Goal: Task Accomplishment & Management: Use online tool/utility

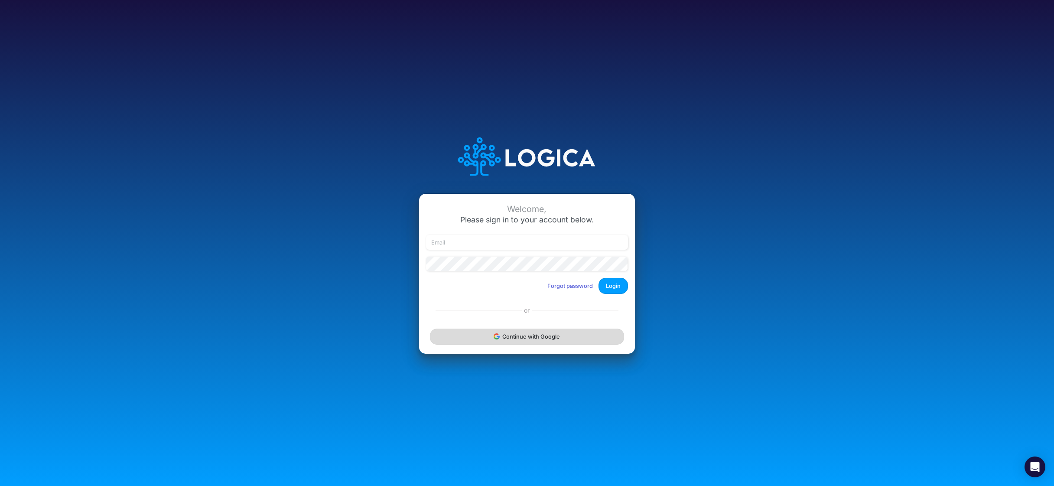
click at [516, 341] on button "Continue with Google" at bounding box center [527, 336] width 194 height 16
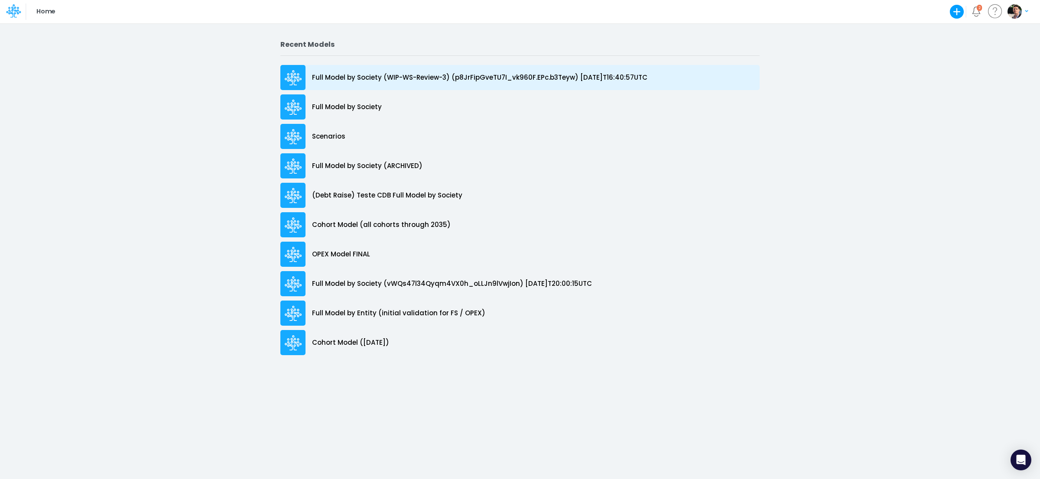
click at [390, 75] on p "Full Model by Society (WIP-WS-Review-3) (p8JrFipGveTU7I_vk960F.EPc.b3Teyw) [DAT…" at bounding box center [479, 78] width 335 height 10
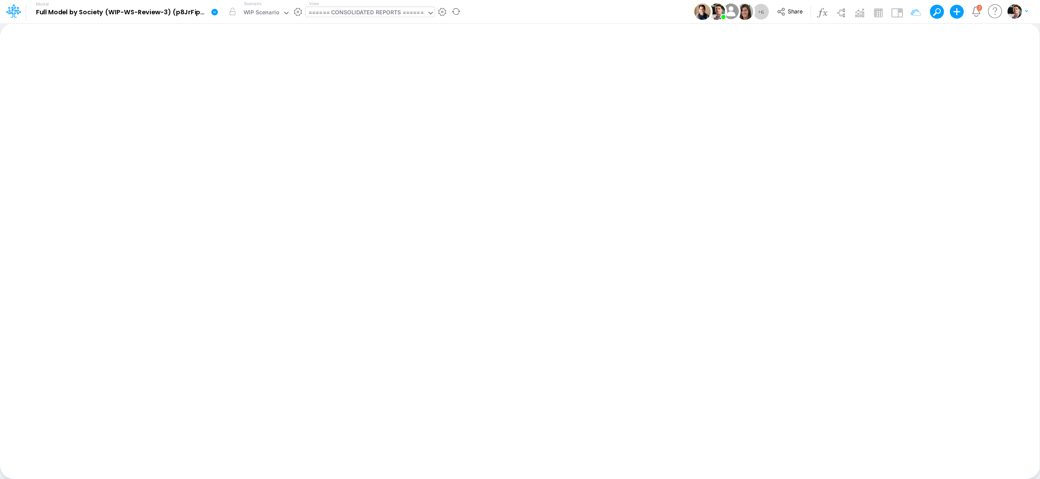
click at [383, 11] on div "====== CONSOLIDATED REPORTS ======" at bounding box center [365, 13] width 115 height 10
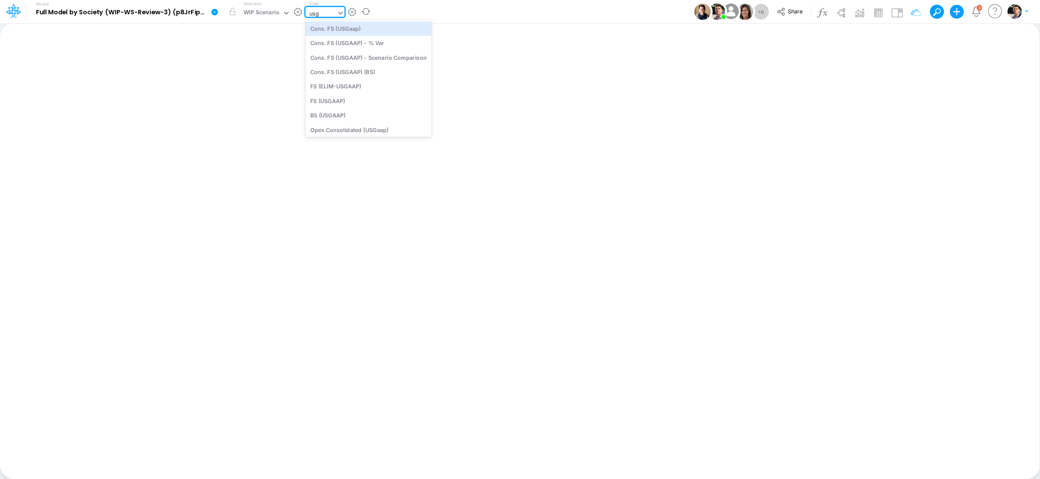
type input "usga"
click at [347, 28] on div "Cons. FS (USGaap)" at bounding box center [368, 28] width 126 height 14
type input "Consolidated FS - USGAAP"
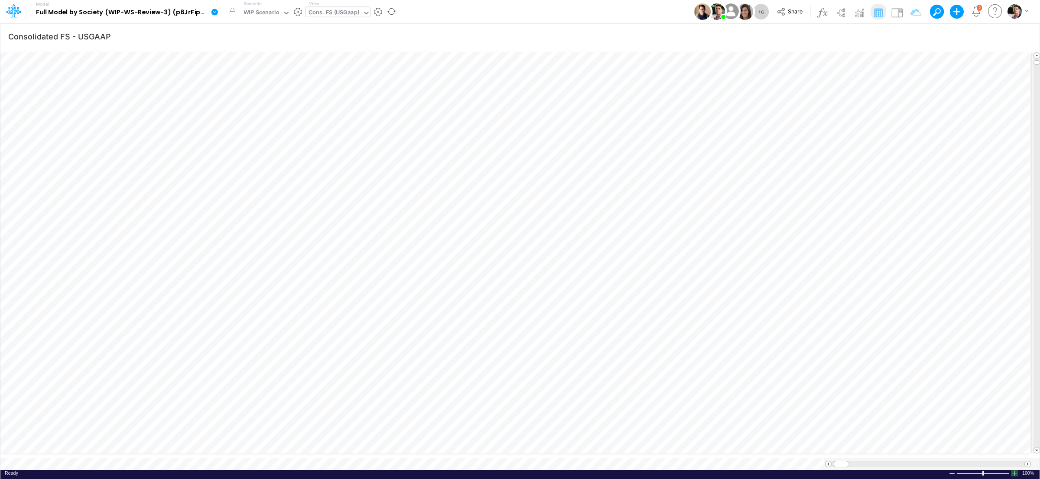
click at [1016, 470] on div at bounding box center [1014, 473] width 7 height 6
drag, startPoint x: 841, startPoint y: 455, endPoint x: 847, endPoint y: 455, distance: 6.1
click at [847, 461] on span at bounding box center [846, 464] width 6 height 6
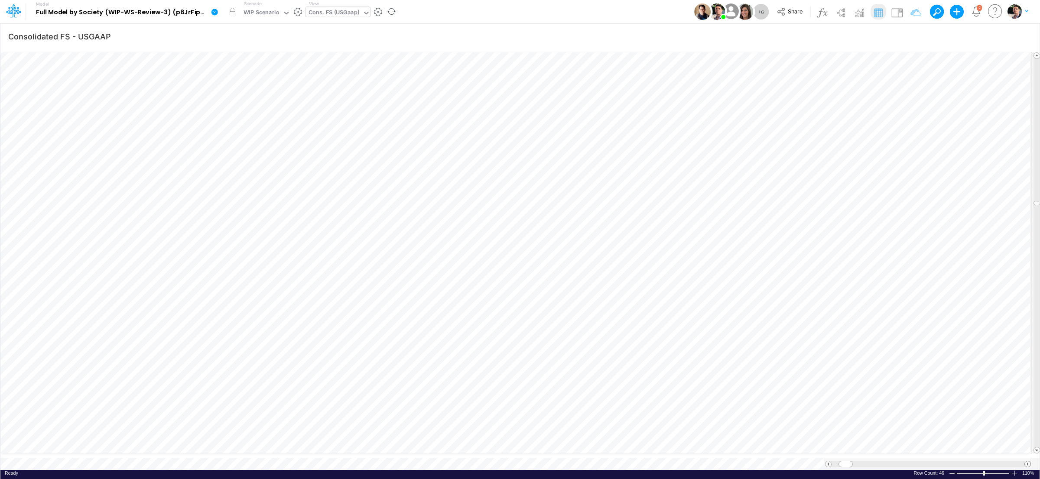
click at [1026, 461] on span at bounding box center [1028, 464] width 6 height 6
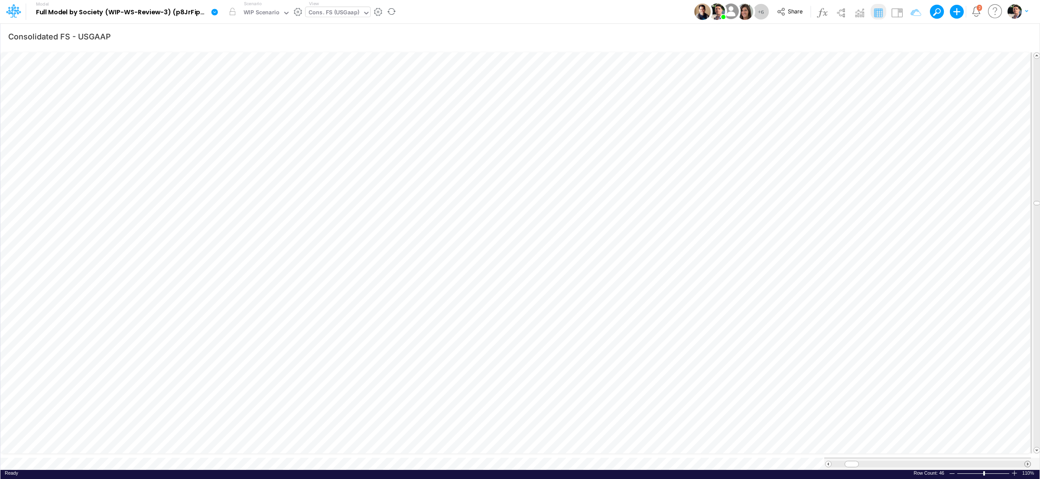
click at [1026, 461] on span at bounding box center [1028, 464] width 6 height 6
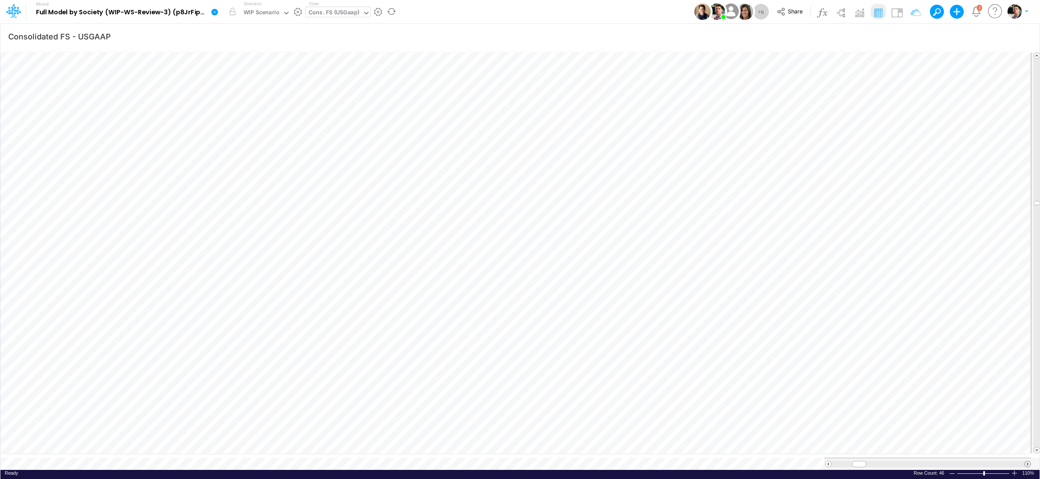
click at [1026, 461] on span at bounding box center [1028, 464] width 6 height 6
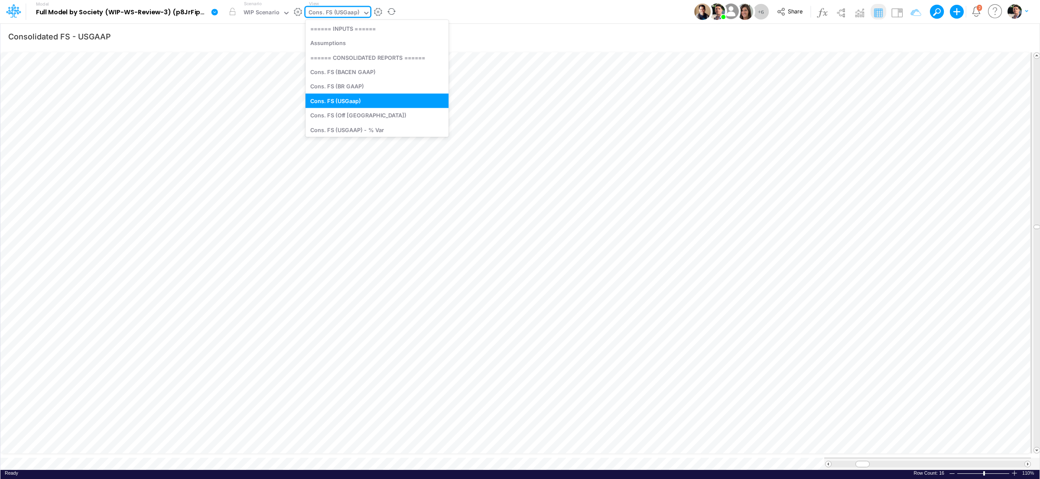
click at [331, 11] on div "Cons. FS (USGaap)" at bounding box center [333, 13] width 51 height 10
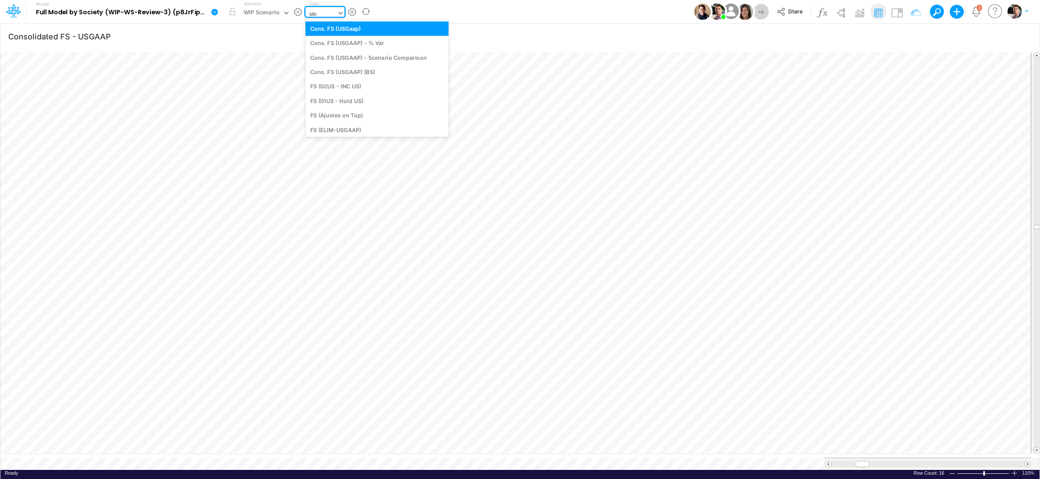
type input "usga"
click at [335, 115] on div "BS (USGAAP)" at bounding box center [368, 115] width 126 height 14
type input "BS (USGAAP) - Detailed"
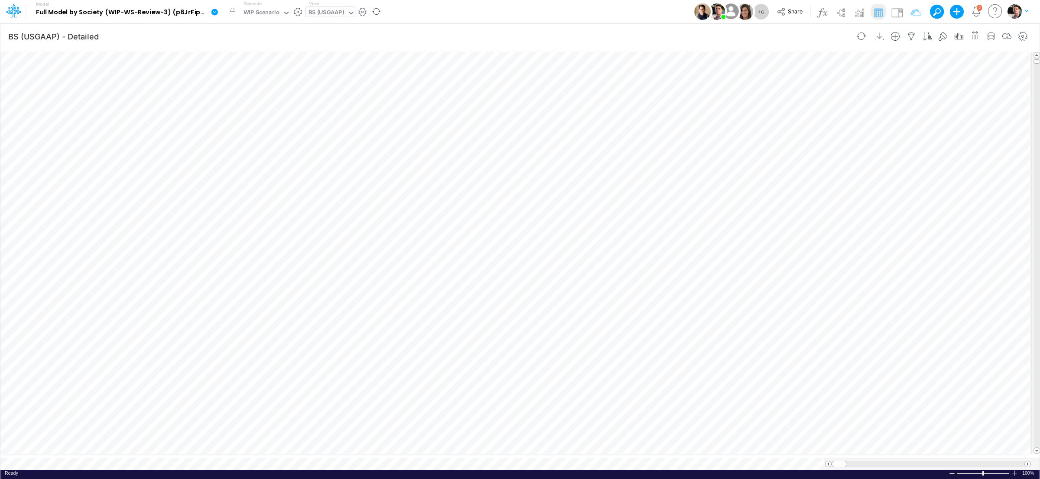
scroll to position [3, 27]
type input "Consolidated FS - USGAAP"
click at [960, 38] on icon "button" at bounding box center [958, 36] width 13 height 9
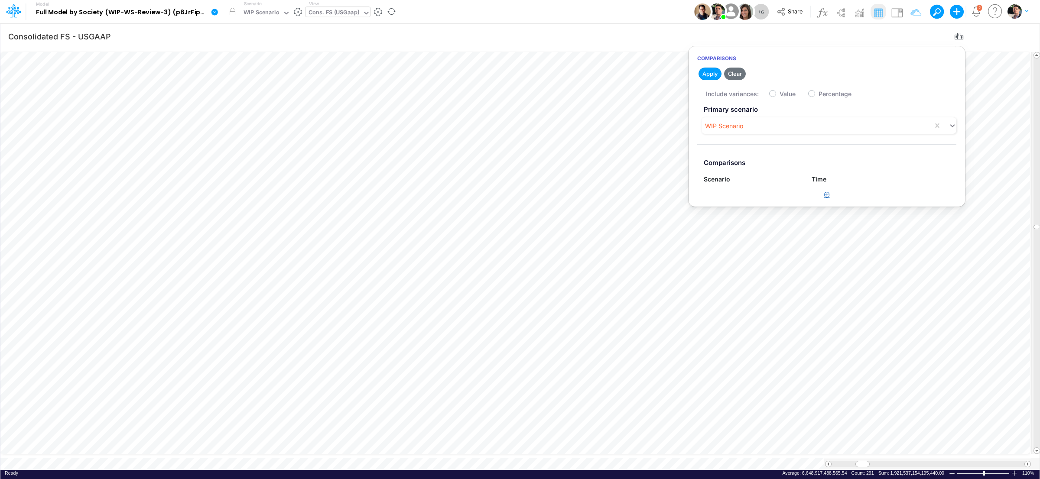
click at [828, 195] on icon "button" at bounding box center [827, 195] width 6 height 6
click at [749, 200] on div "Type to search..." at bounding box center [732, 198] width 48 height 9
click at [744, 255] on div "Working Scenario" at bounding box center [752, 252] width 96 height 16
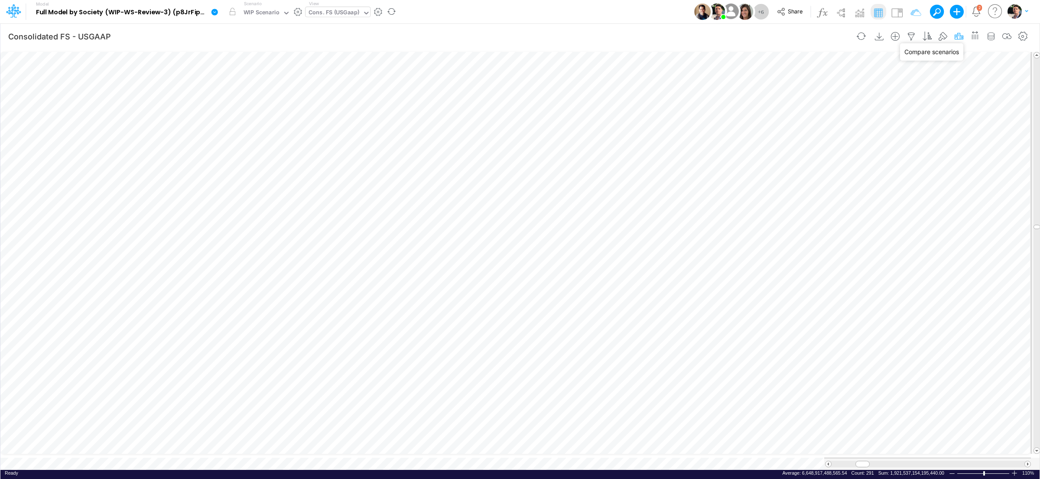
click at [958, 37] on icon "button" at bounding box center [958, 36] width 13 height 9
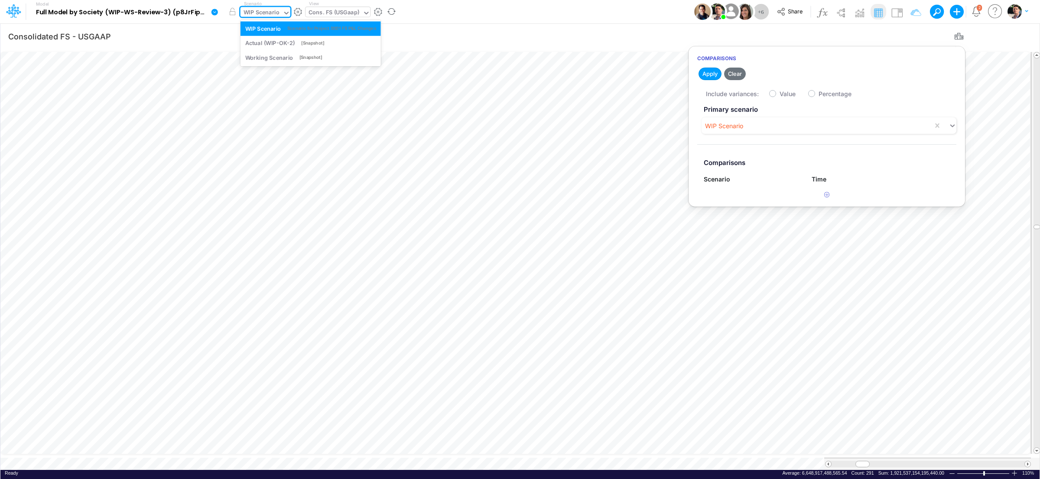
click at [266, 16] on div "WIP Scenario" at bounding box center [261, 13] width 36 height 10
click at [268, 16] on div "WIP Scenario" at bounding box center [261, 13] width 36 height 10
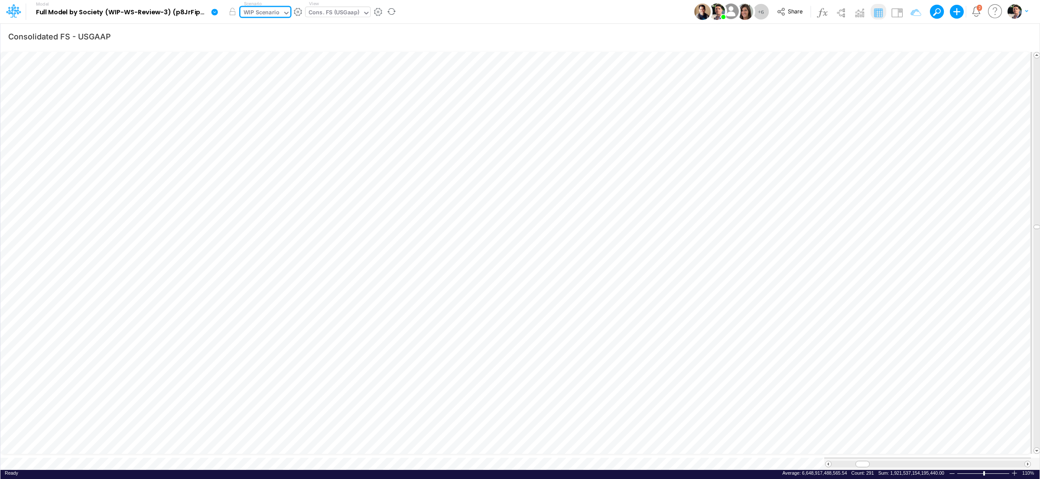
click at [260, 10] on div "WIP Scenario" at bounding box center [261, 13] width 36 height 10
click at [275, 41] on div "Actual (WIP-OK-2)" at bounding box center [270, 43] width 50 height 8
